Goal: Book appointment/travel/reservation

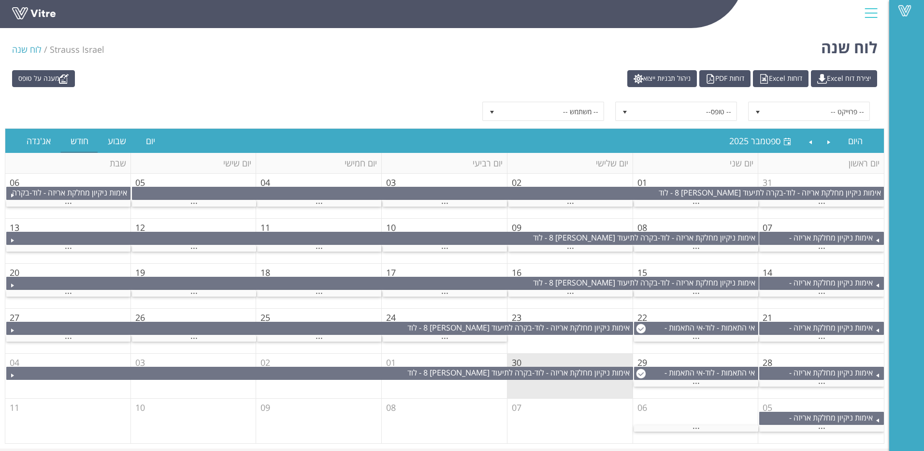
click at [710, 424] on td "06" at bounding box center [696, 420] width 126 height 44
click at [701, 429] on div "..." at bounding box center [696, 428] width 124 height 6
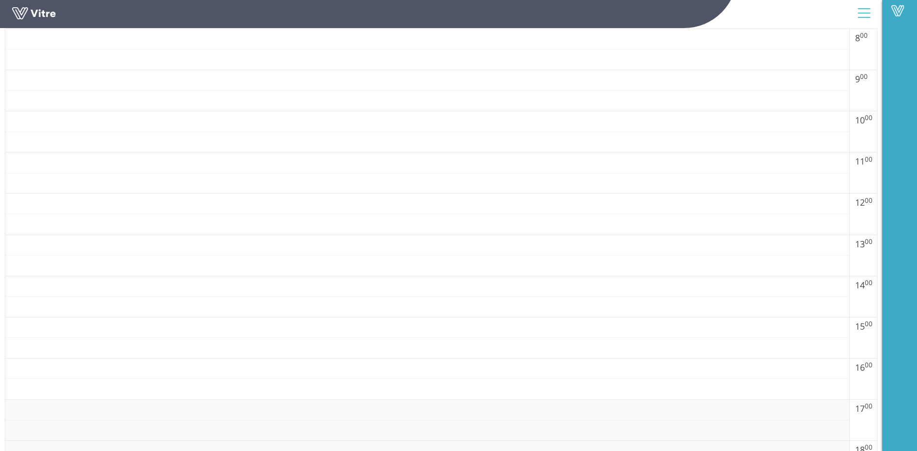
scroll to position [716, 0]
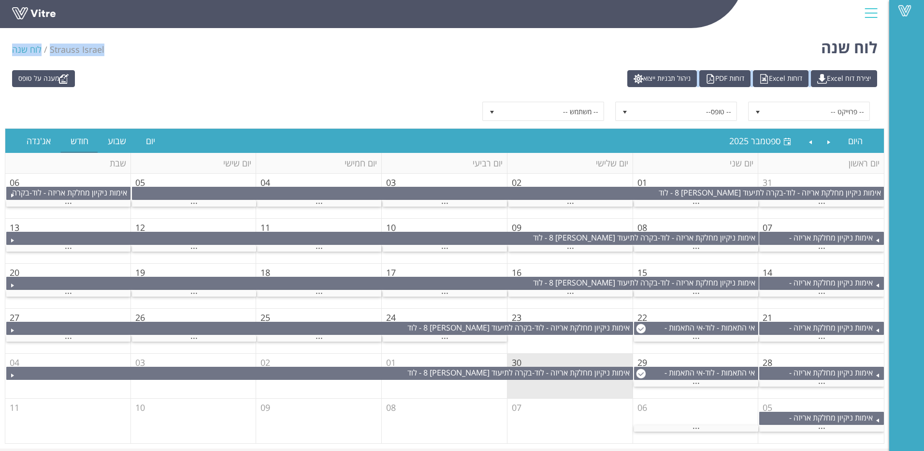
drag, startPoint x: 498, startPoint y: 43, endPoint x: 421, endPoint y: 75, distance: 83.0
click at [421, 75] on div "לוח שנה Strauss Israel לוח שנה מענה על טופס יצירת דוח Excel דוחות Excel דוחות P…" at bounding box center [445, 236] width 890 height 424
click at [422, 74] on div "מענה על טופס יצירת דוח Excel דוחות Excel דוחות PDF ניהול תבניות ייצוא" at bounding box center [445, 78] width 880 height 17
click at [827, 424] on div "אימות ניקיון מחלקת אריזה - לוד - בקרה לתיעוד ניקיון - [PERSON_NAME] 8 - לוד" at bounding box center [822, 428] width 124 height 32
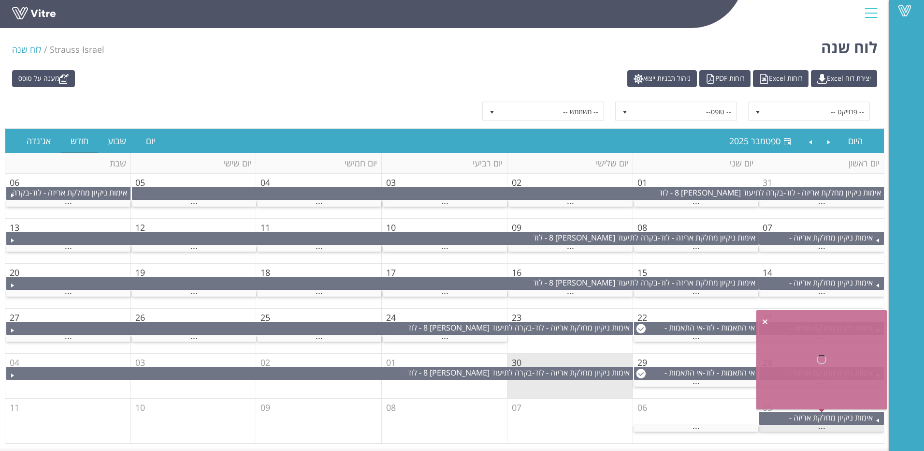
click at [824, 429] on span "..." at bounding box center [822, 425] width 7 height 11
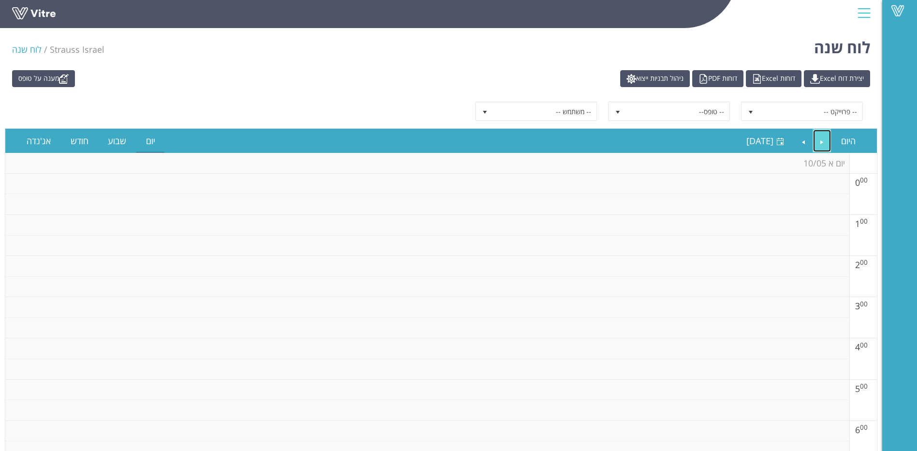
click at [820, 140] on link "Previous" at bounding box center [822, 141] width 18 height 22
click at [805, 141] on link "Next" at bounding box center [803, 141] width 18 height 22
click at [847, 134] on link "היום" at bounding box center [849, 141] width 34 height 22
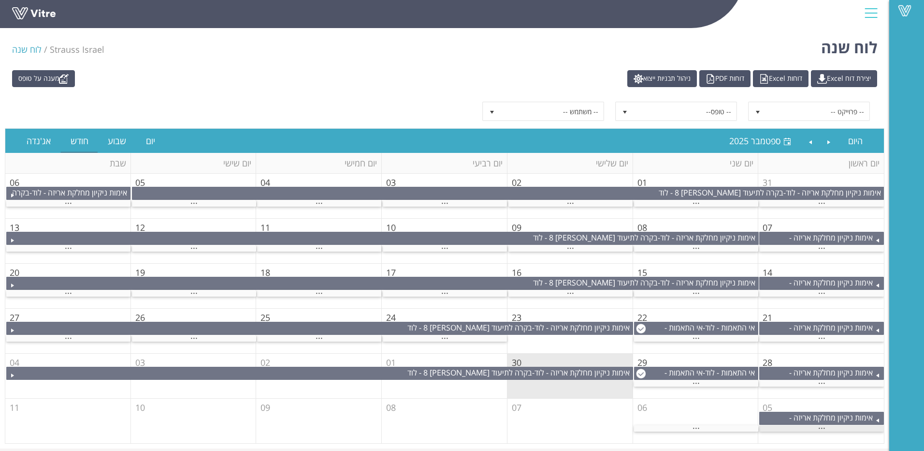
click at [838, 431] on div "..." at bounding box center [822, 428] width 125 height 6
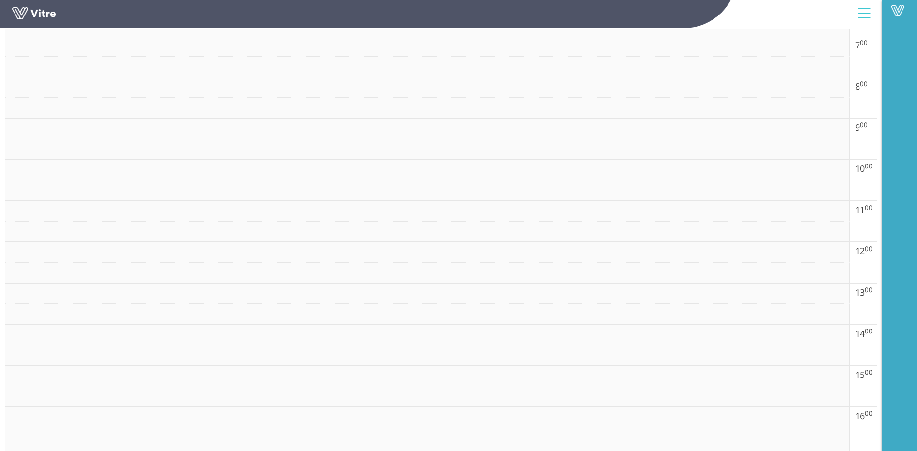
scroll to position [435, 0]
drag, startPoint x: 822, startPoint y: 413, endPoint x: 716, endPoint y: 391, distance: 108.6
click at [716, 391] on td at bounding box center [427, 386] width 844 height 21
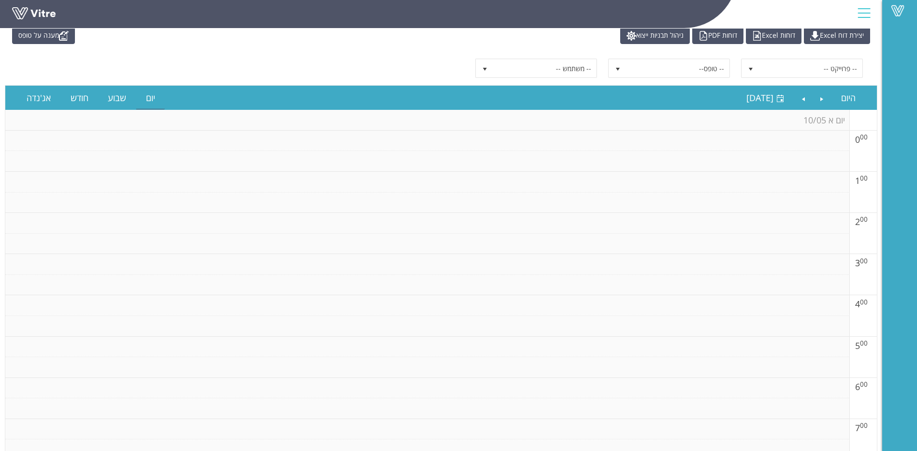
scroll to position [0, 0]
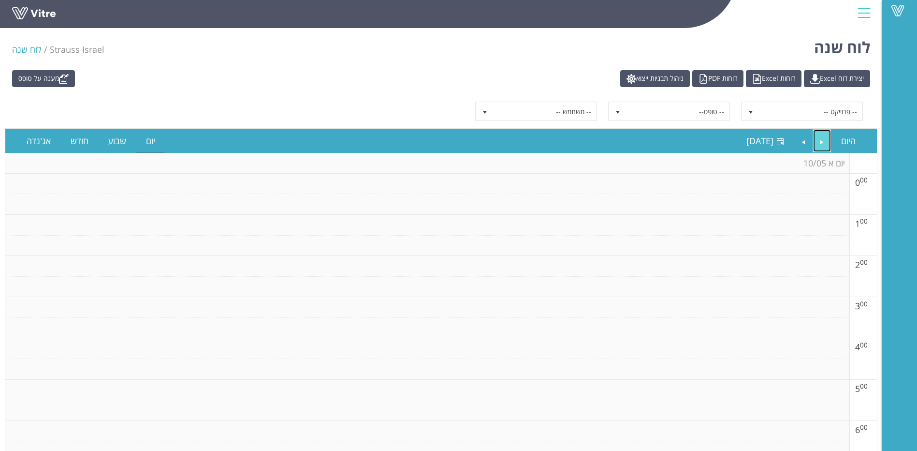
click at [823, 145] on link "Previous" at bounding box center [822, 141] width 18 height 22
drag, startPoint x: 783, startPoint y: 34, endPoint x: 723, endPoint y: 35, distance: 60.0
click at [723, 29] on div "Vitre" at bounding box center [441, 14] width 882 height 29
click at [764, 139] on span "יום שישי 03 אוקטובר 2025" at bounding box center [759, 141] width 27 height 12
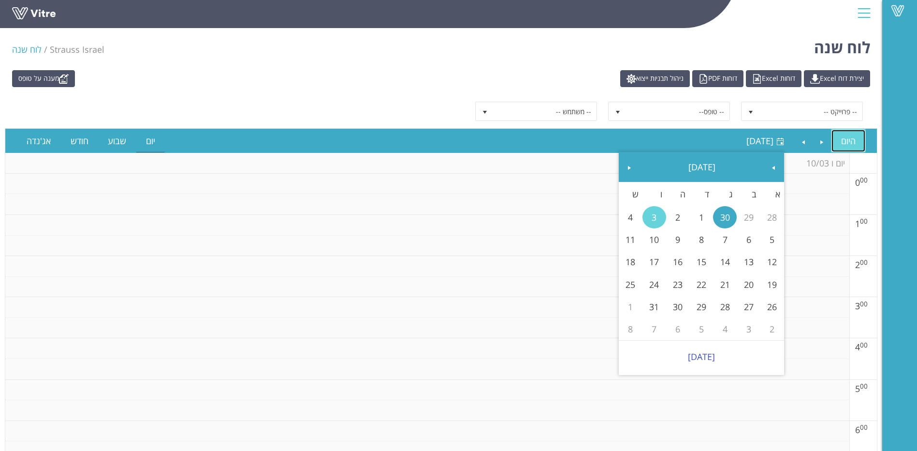
click at [843, 141] on link "היום" at bounding box center [849, 141] width 34 height 22
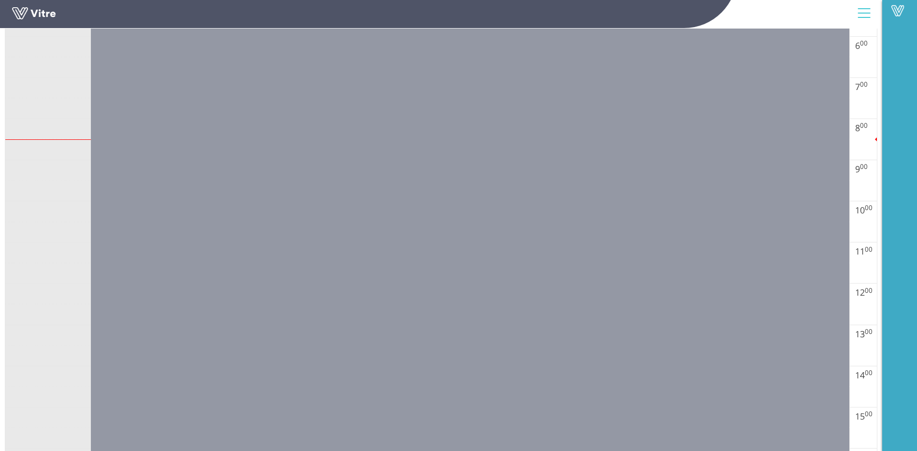
scroll to position [387, 0]
